Goal: Transaction & Acquisition: Download file/media

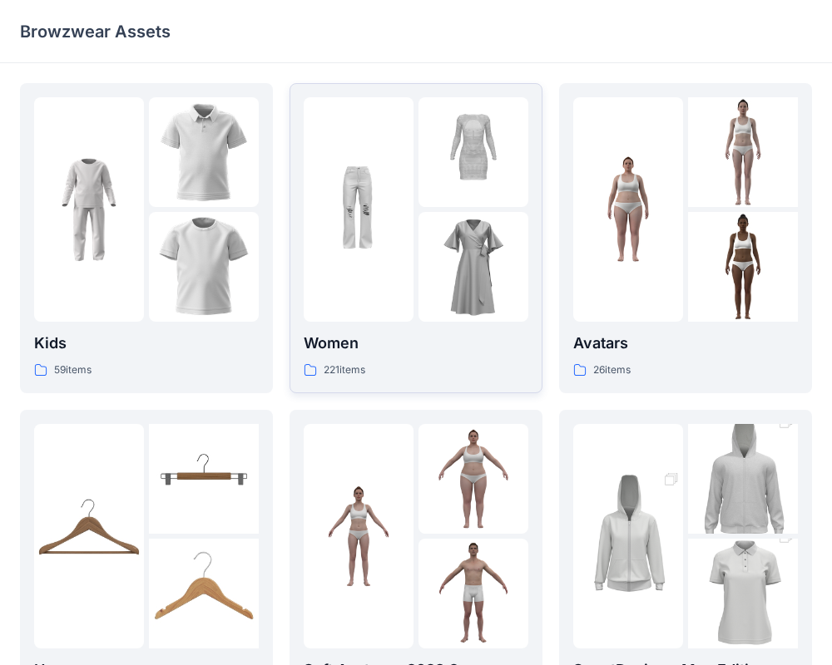
click at [368, 306] on div at bounding box center [359, 209] width 110 height 225
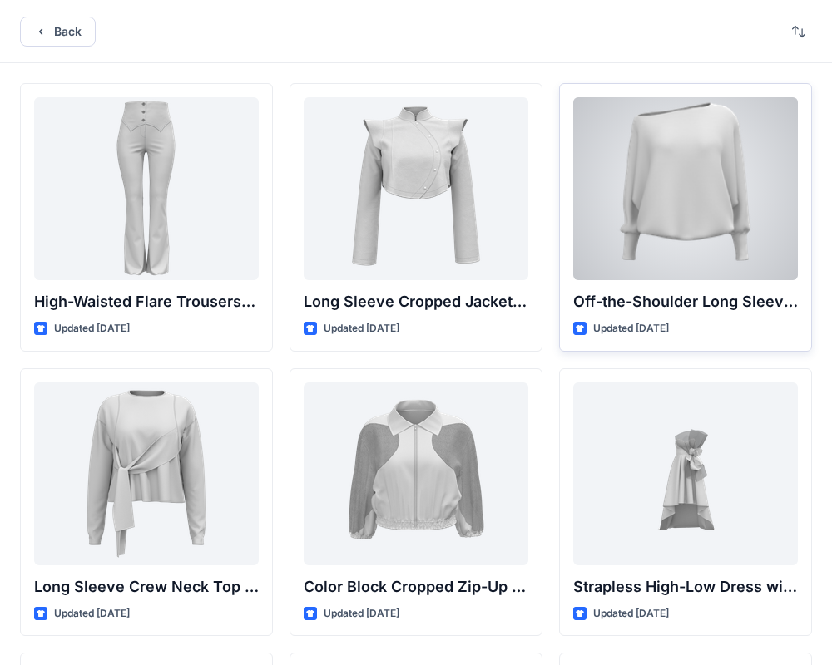
click at [611, 240] on div at bounding box center [685, 188] width 225 height 183
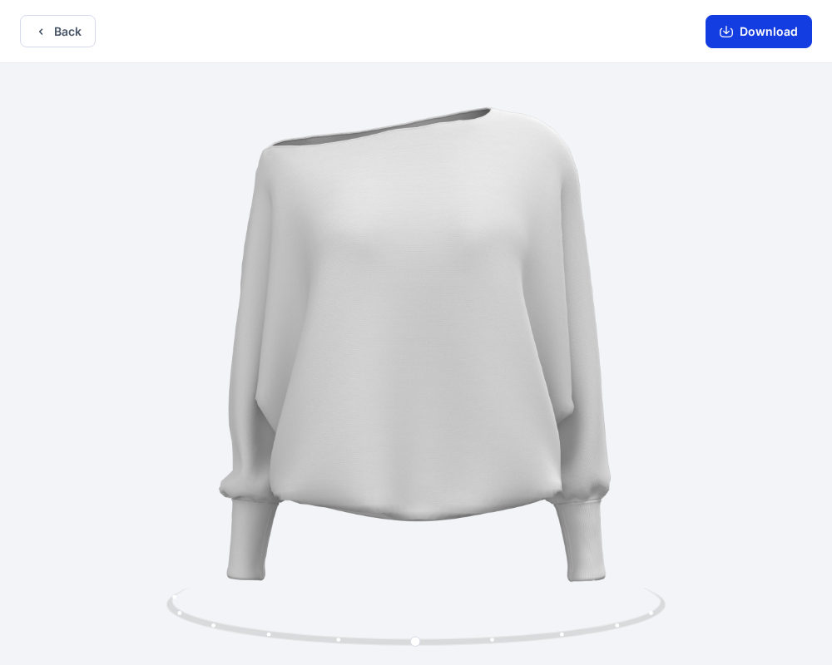
click at [761, 31] on button "Download" at bounding box center [758, 31] width 106 height 33
click at [735, 30] on button "Download" at bounding box center [758, 31] width 106 height 33
click at [359, 344] on div at bounding box center [416, 366] width 832 height 606
click at [544, 222] on div at bounding box center [416, 366] width 832 height 606
click at [415, 641] on circle at bounding box center [417, 642] width 10 height 10
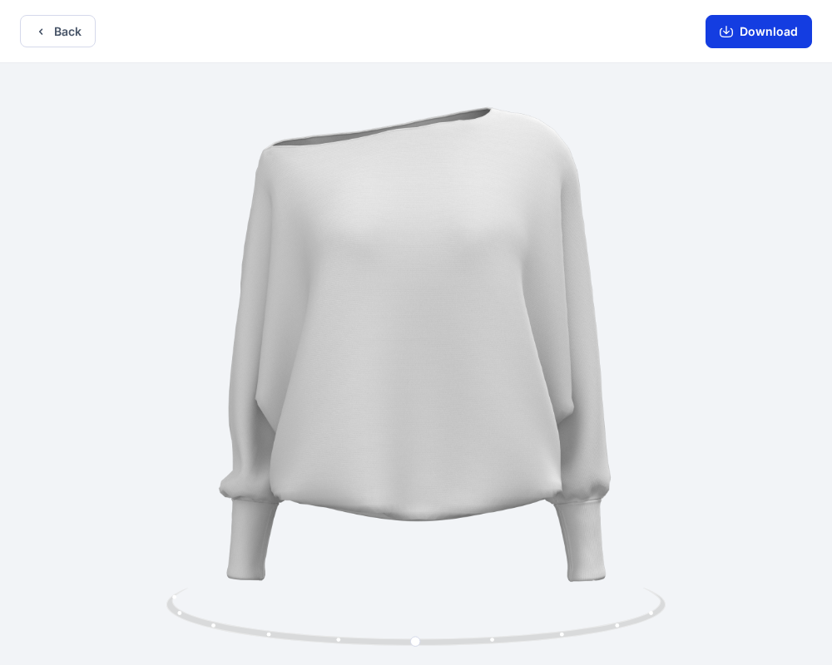
click at [751, 32] on button "Download" at bounding box center [758, 31] width 106 height 33
click at [742, 27] on button "Download" at bounding box center [758, 31] width 106 height 33
click at [747, 39] on button "Download" at bounding box center [758, 31] width 106 height 33
click at [727, 34] on icon "button" at bounding box center [726, 31] width 13 height 13
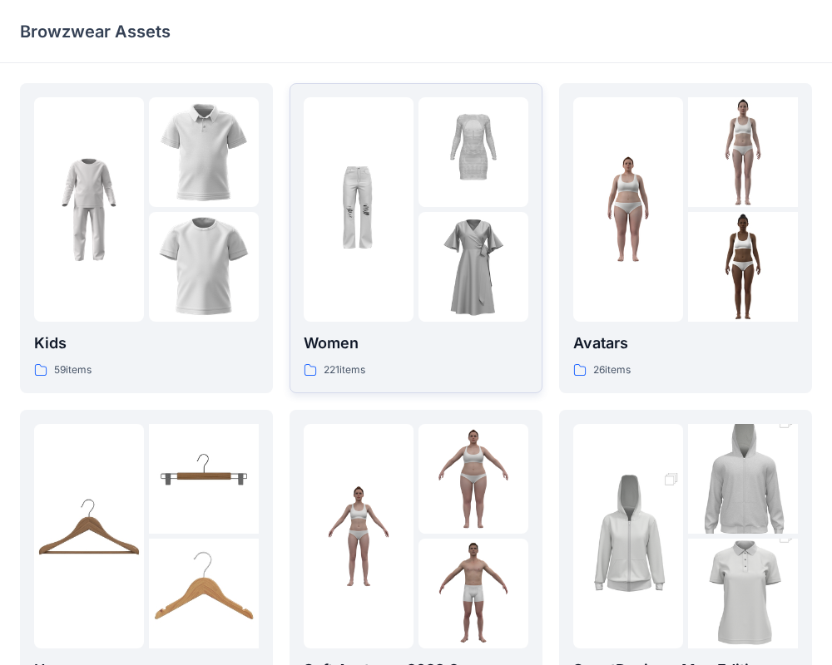
click at [412, 357] on div "Women 221 items" at bounding box center [416, 355] width 225 height 47
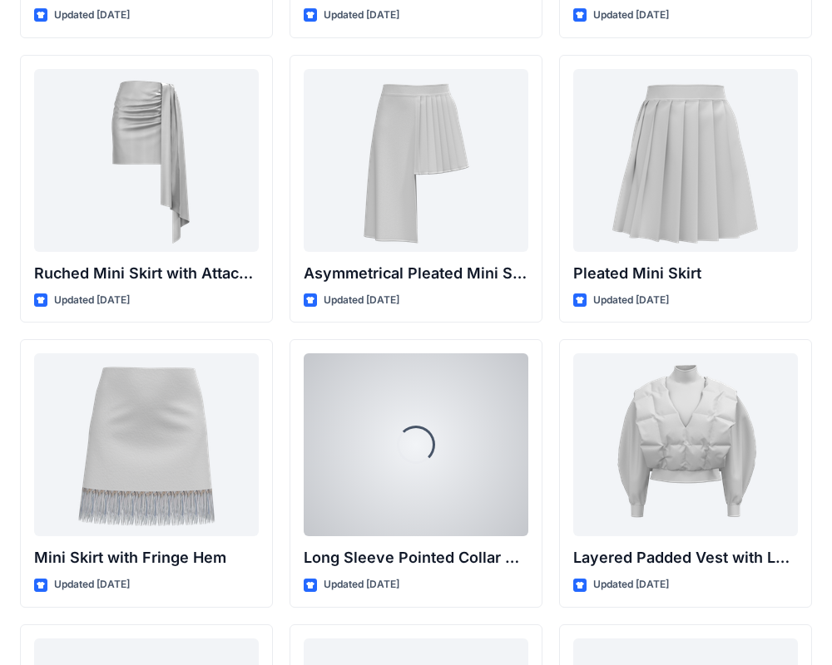
scroll to position [4592, 0]
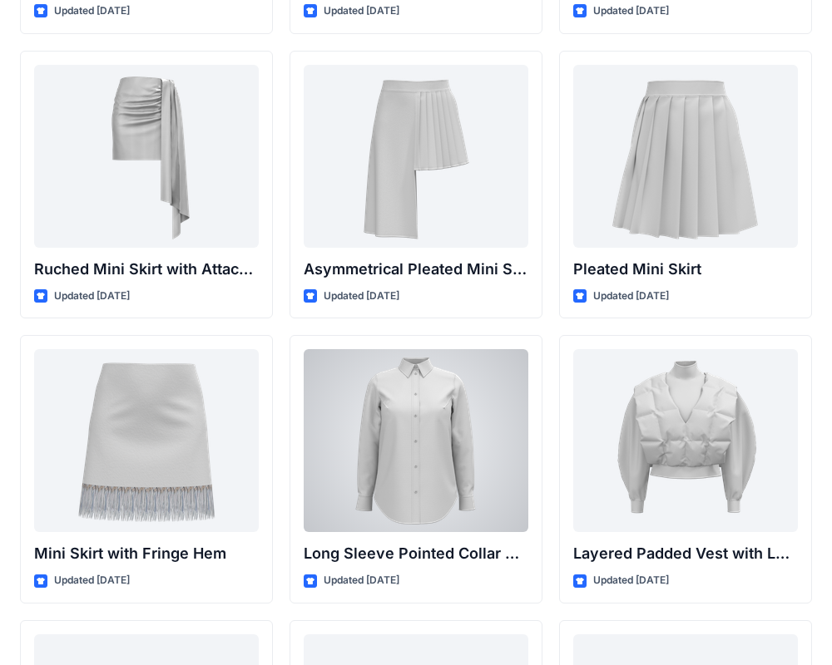
click at [412, 357] on div at bounding box center [416, 440] width 225 height 183
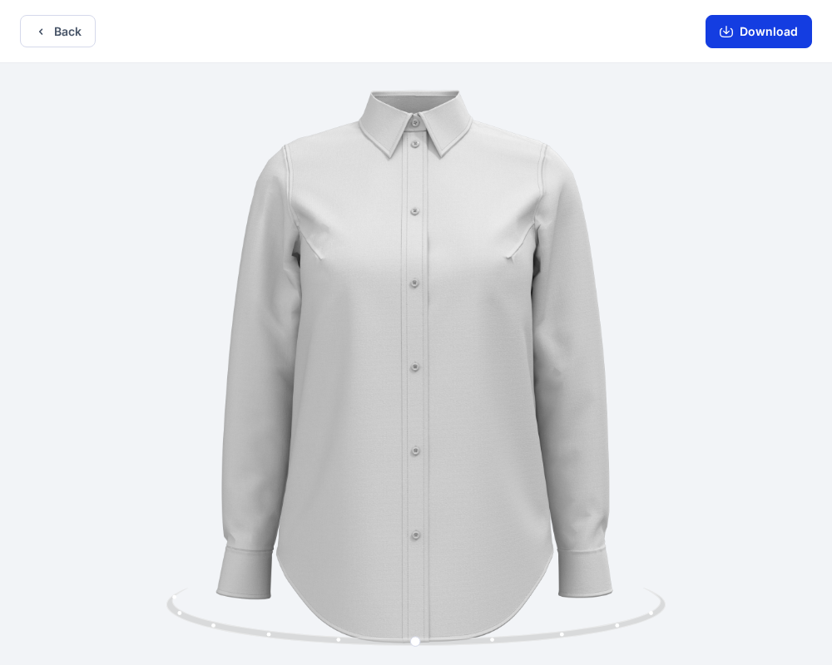
click at [751, 34] on button "Download" at bounding box center [758, 31] width 106 height 33
click at [736, 25] on button "Download" at bounding box center [758, 31] width 106 height 33
drag, startPoint x: 631, startPoint y: 22, endPoint x: 831, endPoint y: 26, distance: 199.7
click at [831, 26] on div "Back Download" at bounding box center [416, 31] width 832 height 63
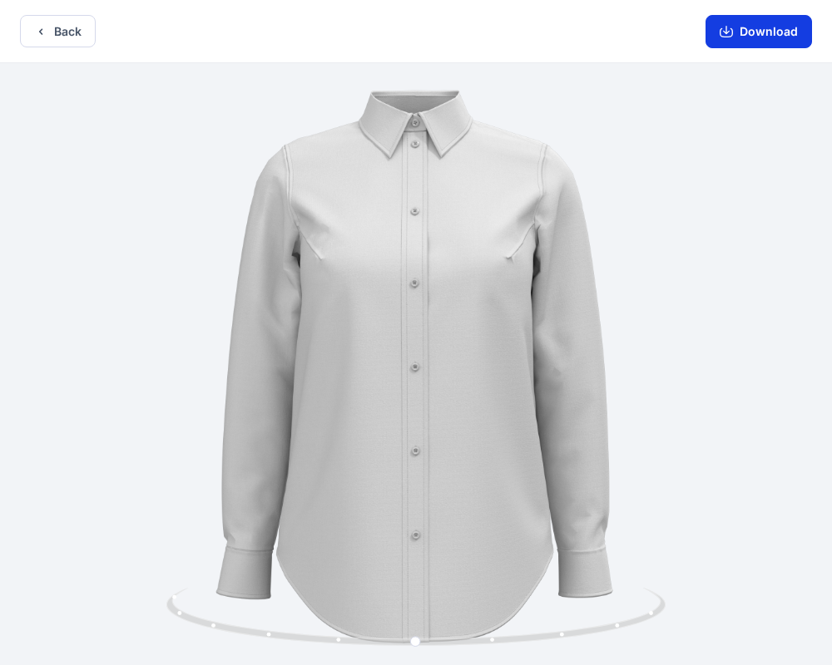
click at [794, 32] on button "Download" at bounding box center [758, 31] width 106 height 33
click at [740, 46] on button "Download" at bounding box center [758, 31] width 106 height 33
click at [740, 29] on button "Download" at bounding box center [758, 31] width 106 height 33
